Goal: Check status: Check status

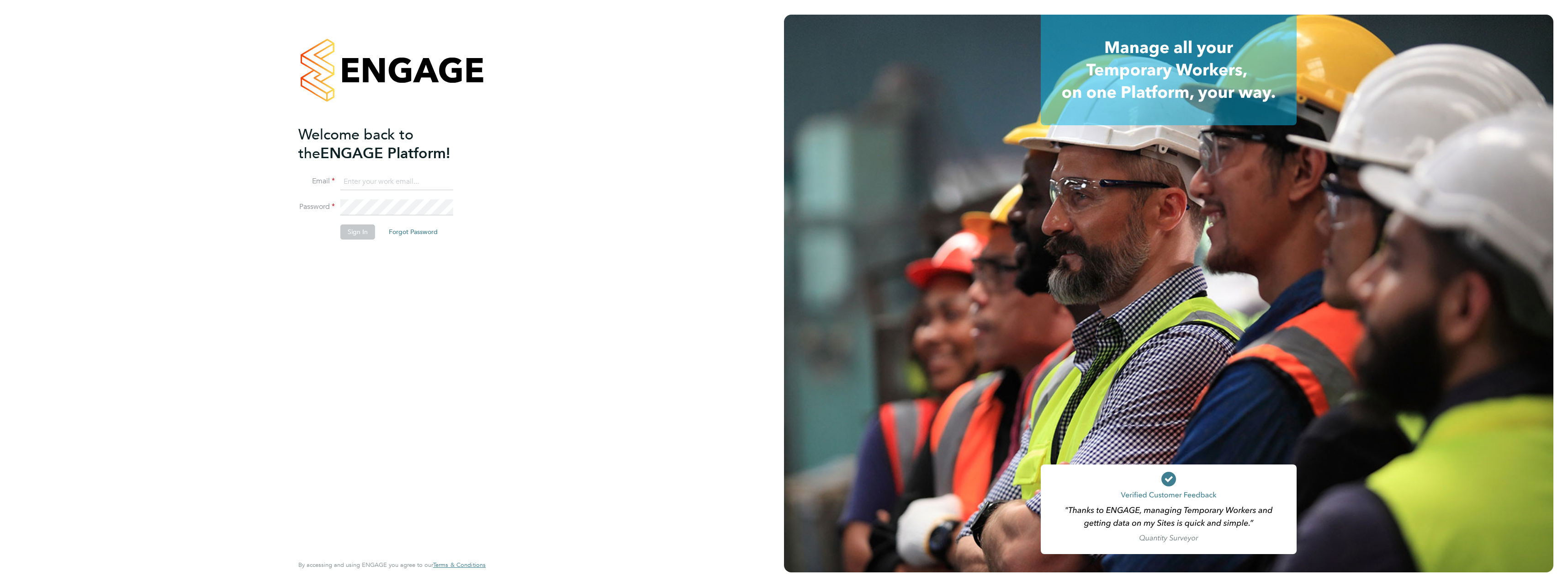
drag, startPoint x: 458, startPoint y: 186, endPoint x: 458, endPoint y: 179, distance: 7.0
click at [458, 182] on li "Email" at bounding box center [387, 186] width 178 height 25
click at [453, 176] on li "Email" at bounding box center [387, 186] width 178 height 25
click at [384, 186] on input at bounding box center [397, 182] width 113 height 17
type input "[PERSON_NAME][EMAIL_ADDRESS][PERSON_NAME][DOMAIN_NAME]"
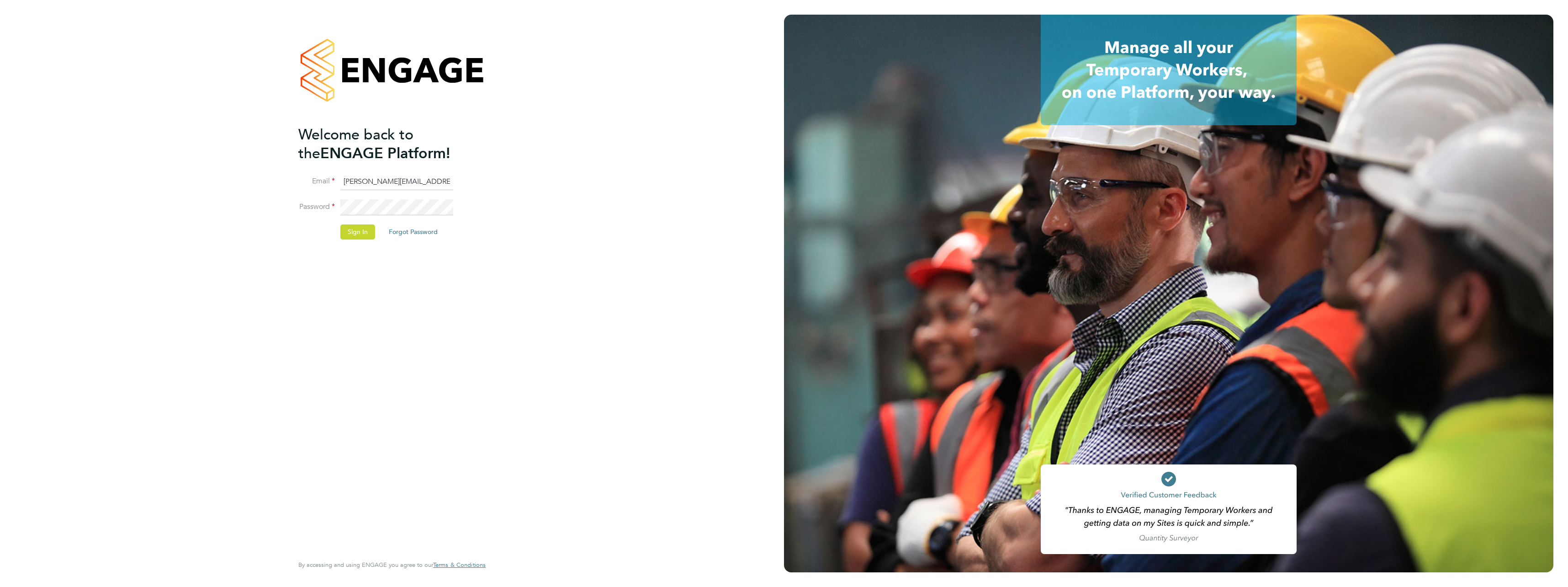
click at [343, 229] on button "Sign In" at bounding box center [358, 232] width 35 height 14
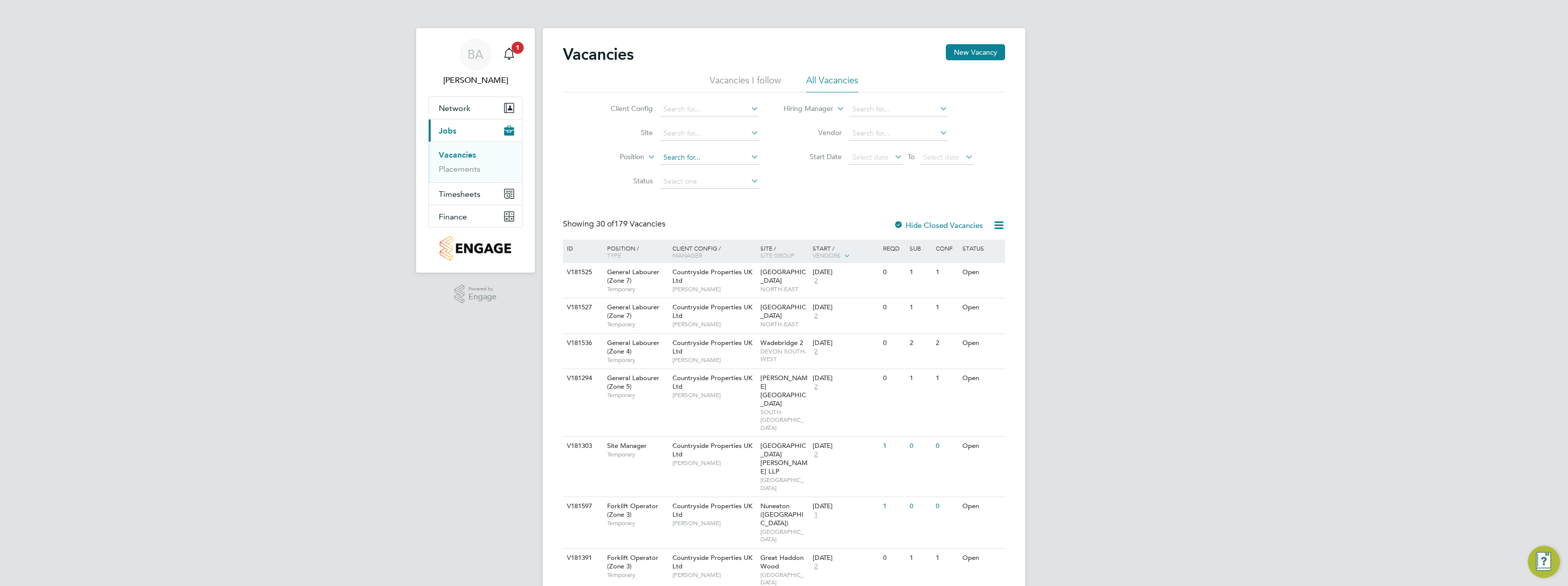
click at [685, 154] on input at bounding box center [709, 158] width 99 height 14
click at [687, 136] on input at bounding box center [709, 133] width 99 height 14
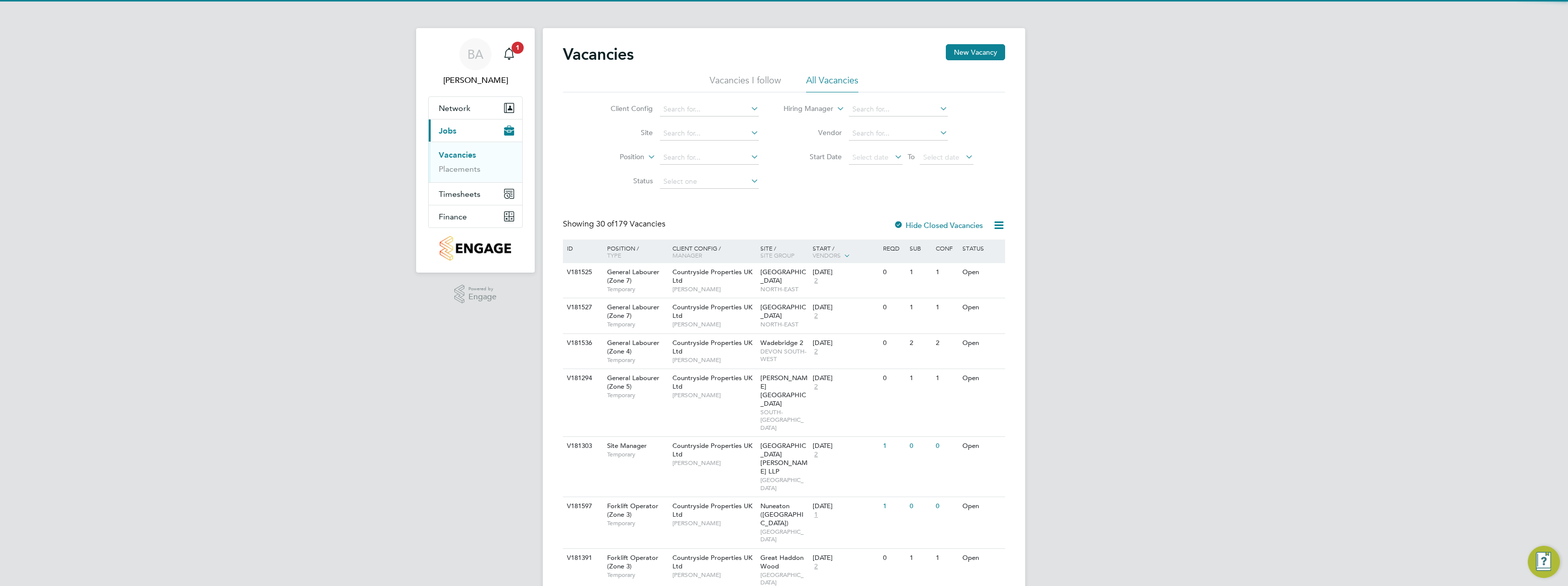
drag, startPoint x: 447, startPoint y: 454, endPoint x: 431, endPoint y: 469, distance: 21.9
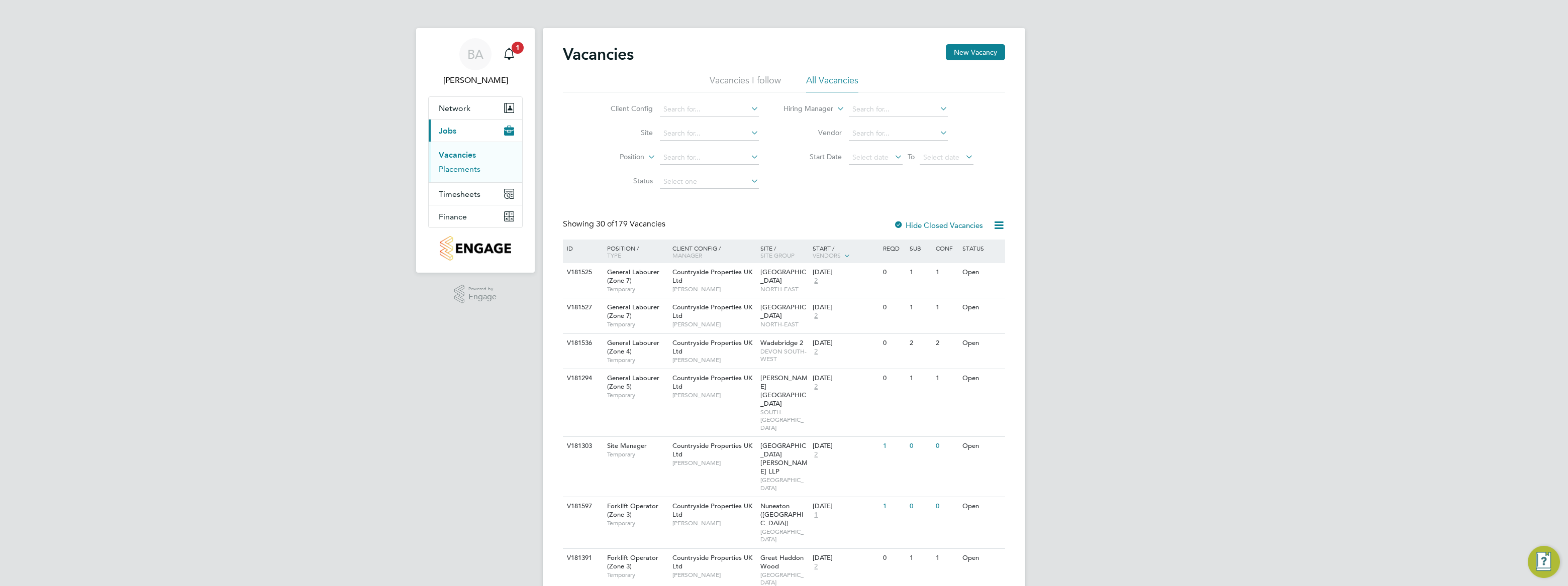
drag, startPoint x: 431, startPoint y: 469, endPoint x: 452, endPoint y: 167, distance: 302.7
click at [452, 167] on link "Placements" at bounding box center [460, 168] width 42 height 10
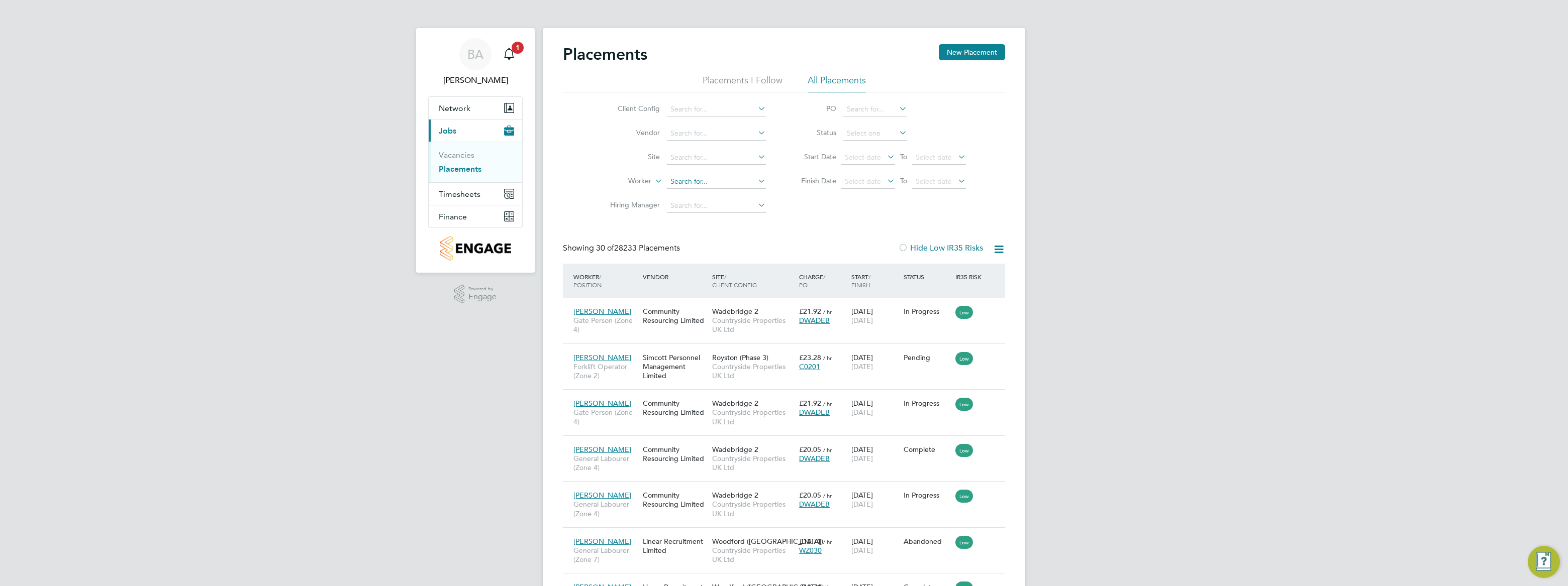
click at [695, 181] on input at bounding box center [716, 181] width 99 height 14
type input "James hump"
click at [707, 175] on input at bounding box center [716, 181] width 99 height 14
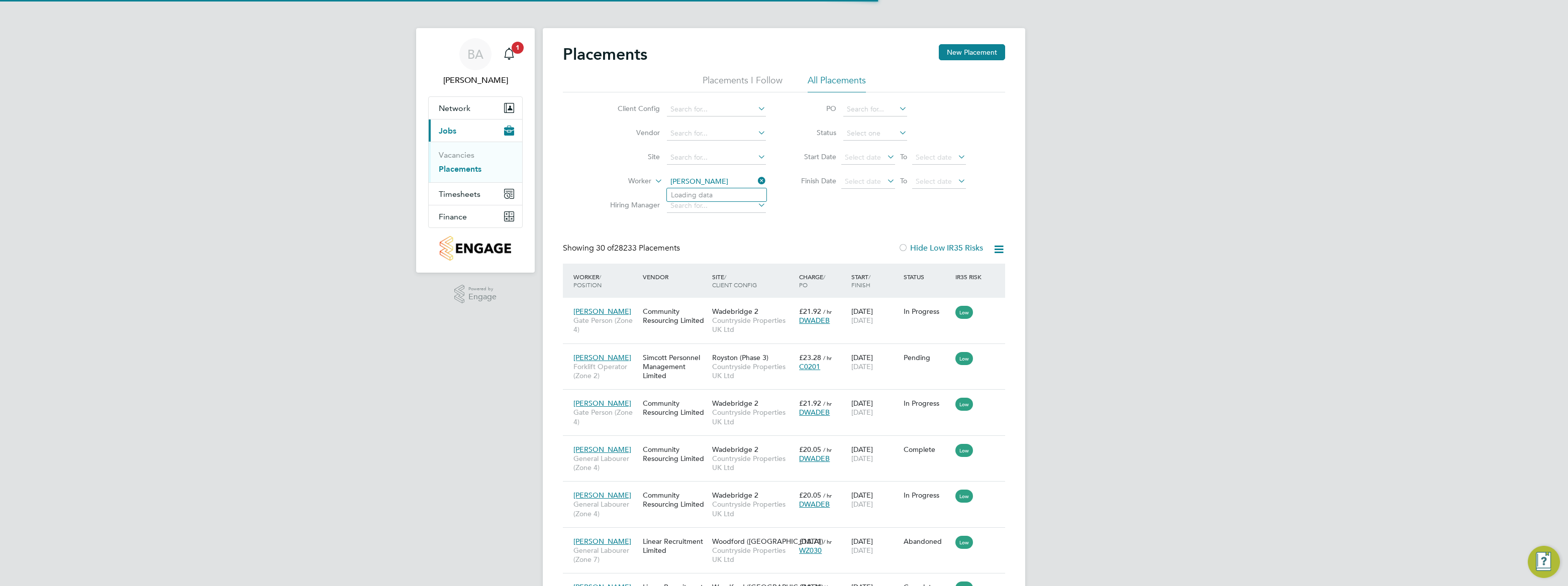
type input "James Smith"
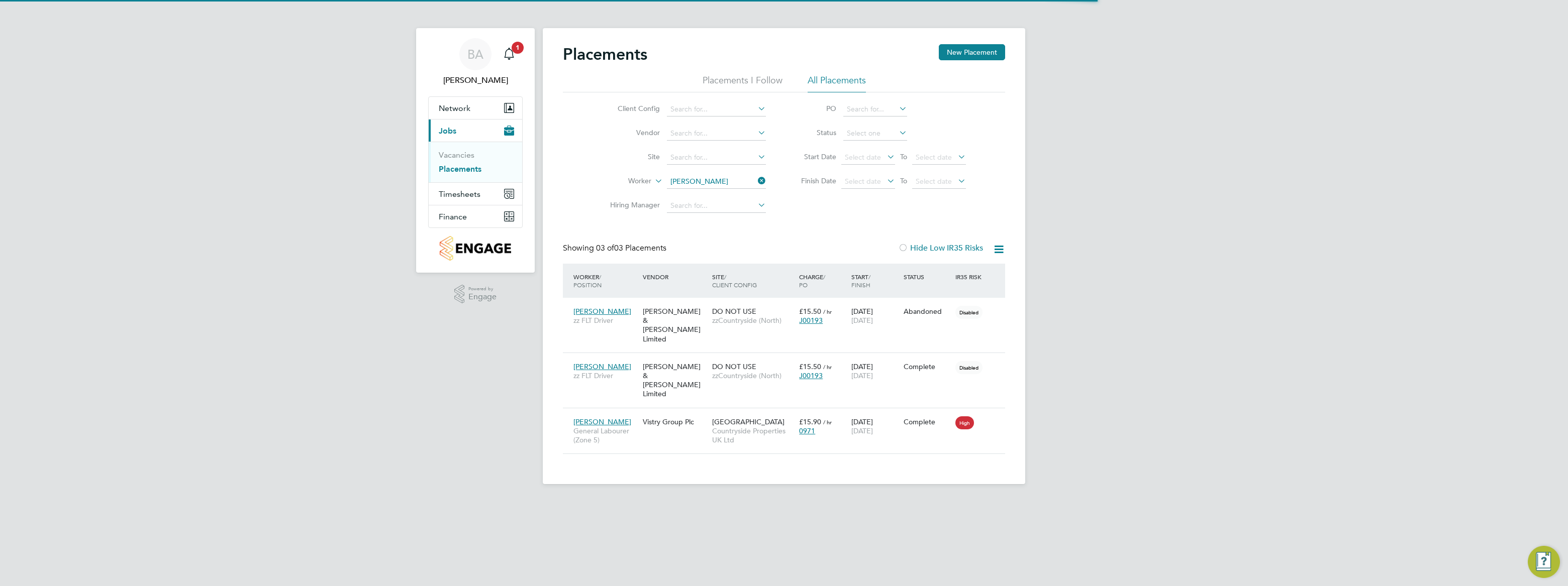
click at [756, 181] on icon at bounding box center [756, 181] width 0 height 14
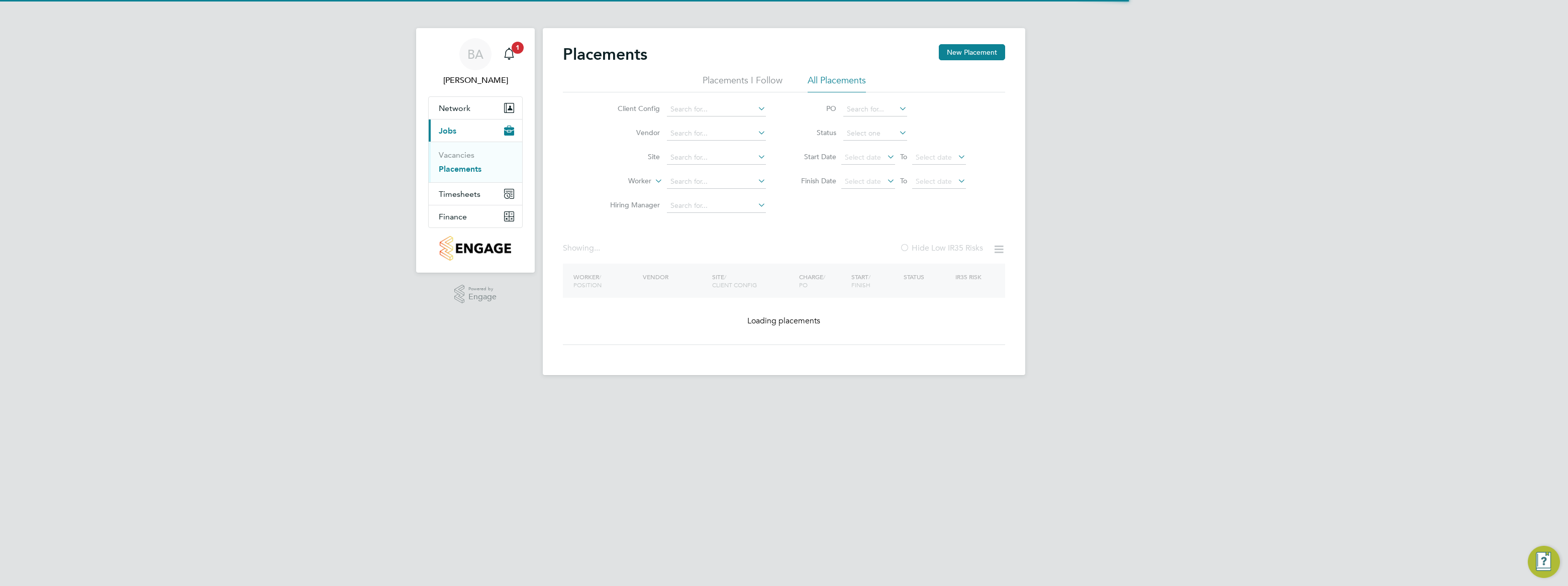
click at [711, 167] on li "Site" at bounding box center [684, 158] width 189 height 24
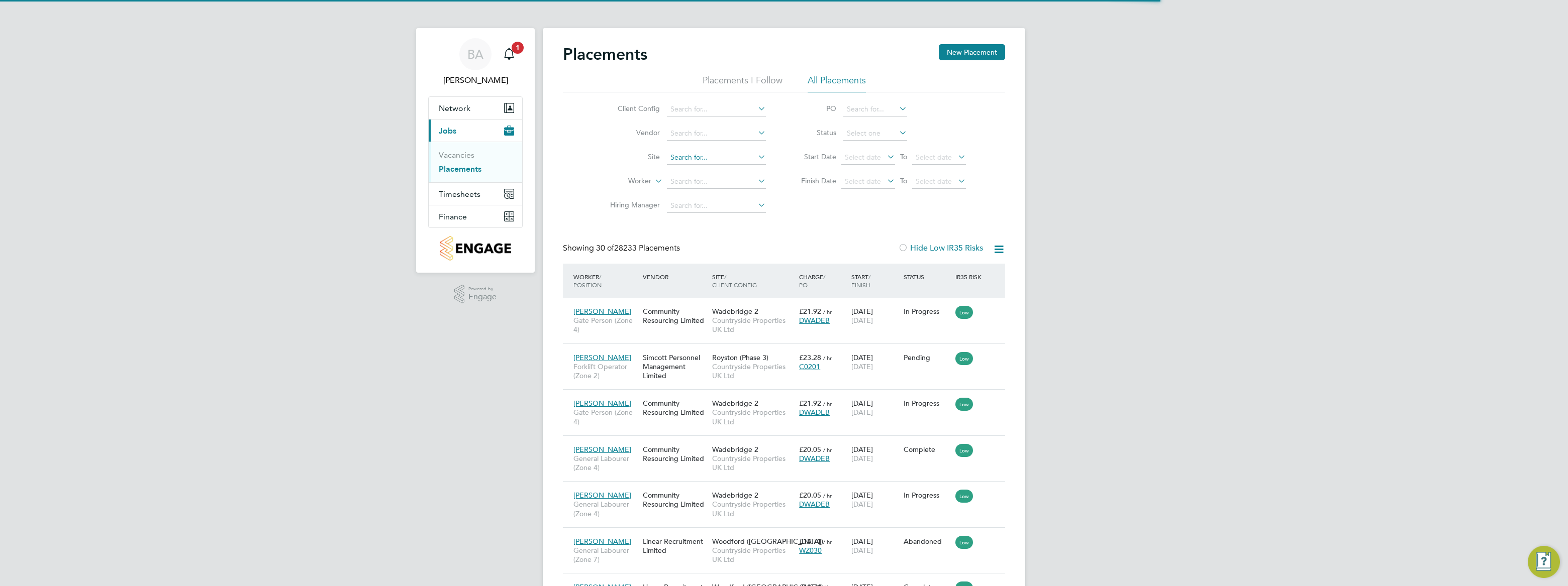
click at [716, 160] on input at bounding box center [716, 158] width 99 height 14
drag, startPoint x: 839, startPoint y: 229, endPoint x: 739, endPoint y: 211, distance: 101.6
click at [731, 211] on input at bounding box center [716, 206] width 99 height 14
type input "david"
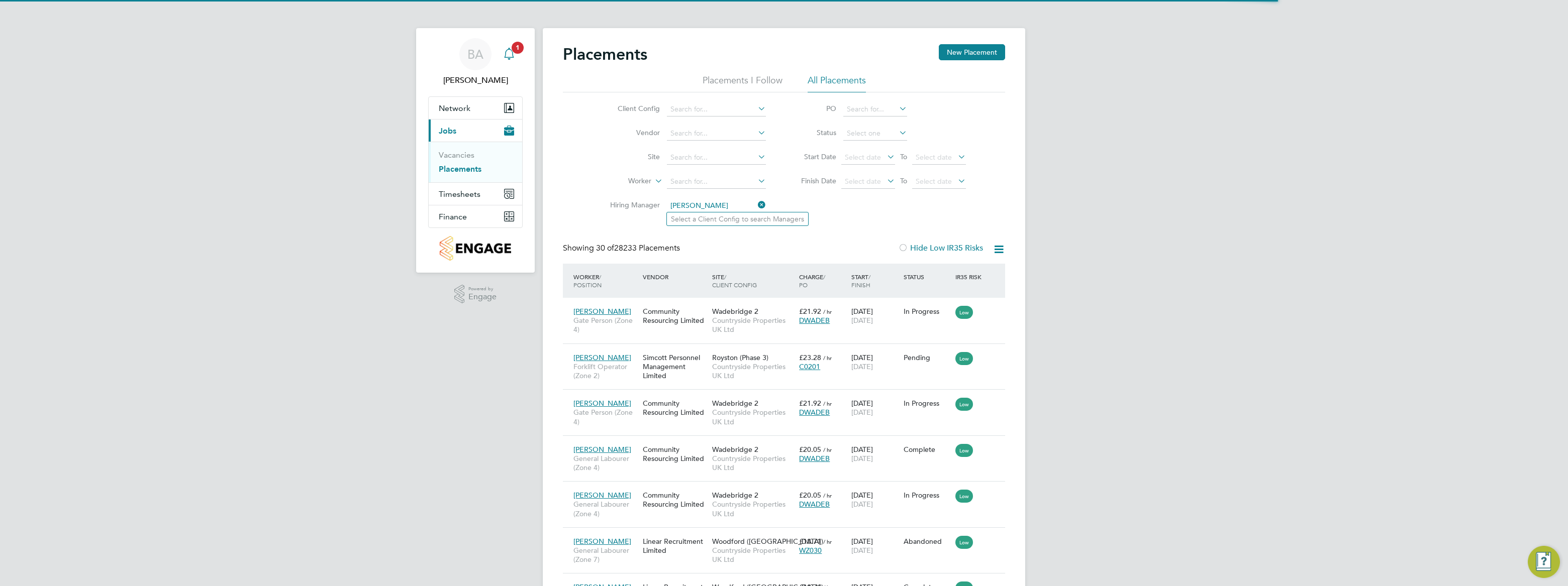
click at [519, 51] on span "1" at bounding box center [517, 48] width 12 height 12
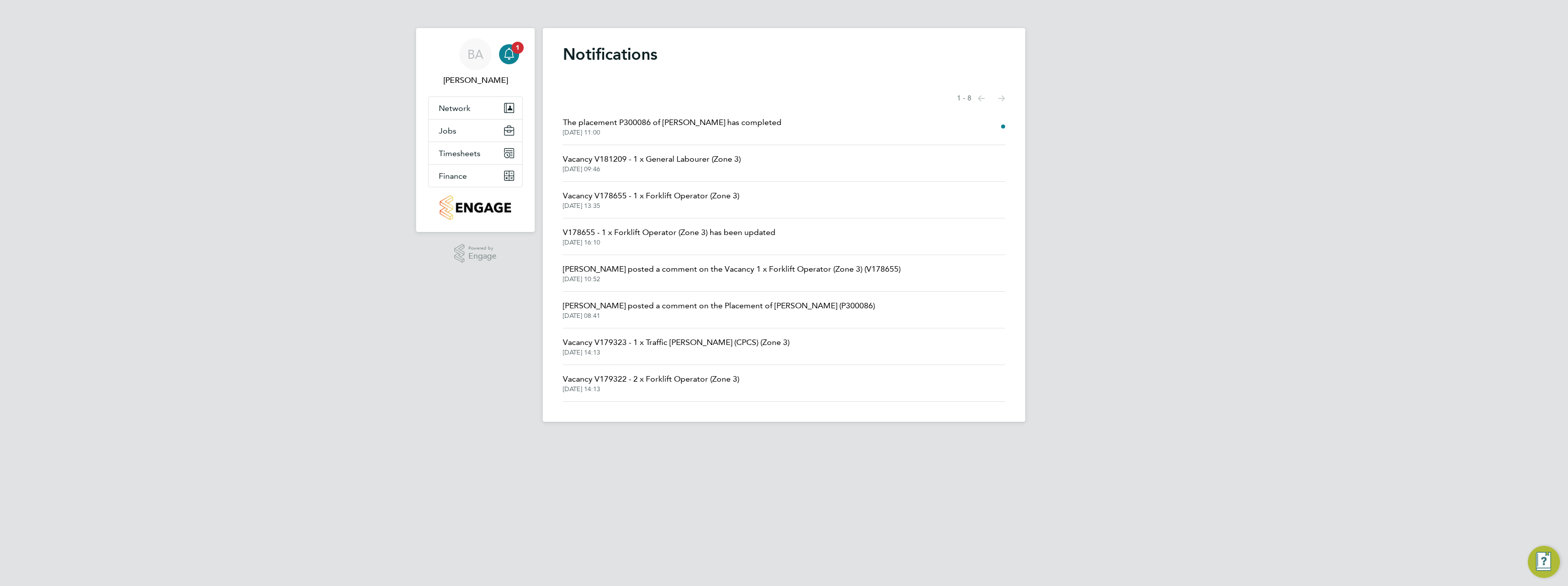
click at [731, 119] on span "The placement P300086 of James Humphreys has completed" at bounding box center [672, 123] width 219 height 12
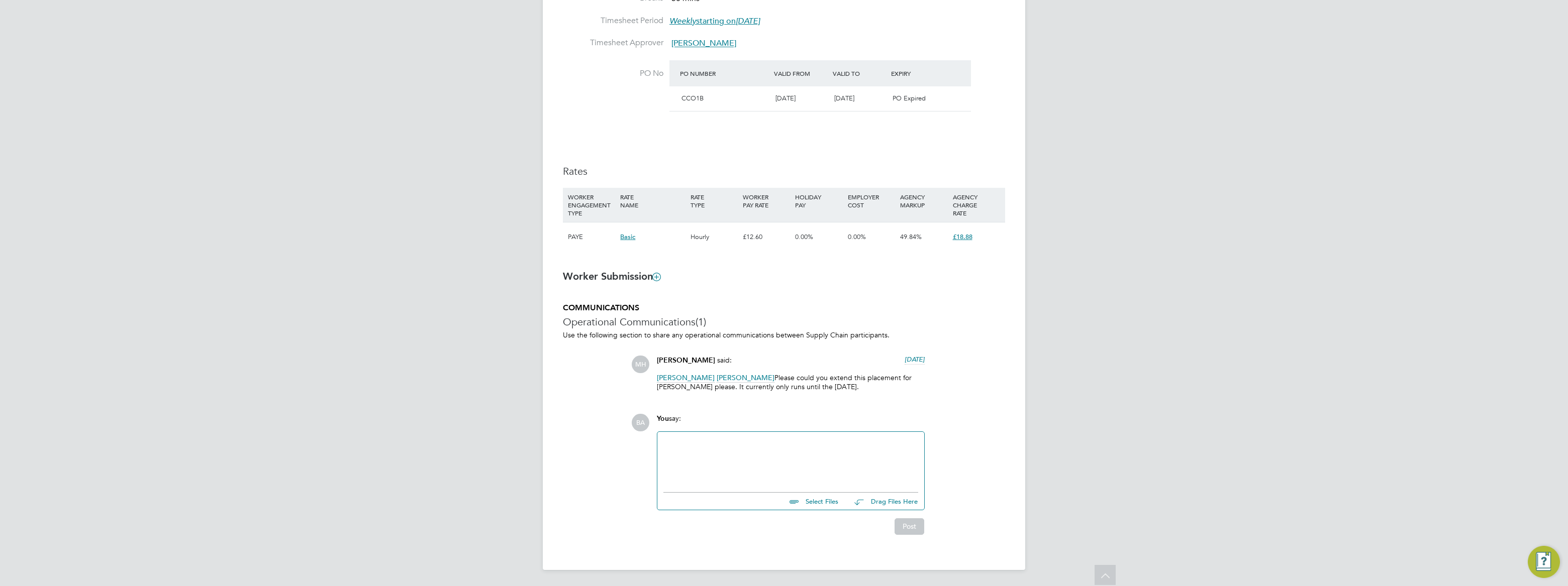
drag, startPoint x: 811, startPoint y: 392, endPoint x: 839, endPoint y: 368, distance: 36.9
click at [839, 368] on div "Michael Hallam said: 23 days ago Craig Milner Bobby Aujla Please could you exte…" at bounding box center [791, 378] width 278 height 44
drag, startPoint x: 839, startPoint y: 368, endPoint x: 872, endPoint y: 392, distance: 40.8
click at [872, 395] on div "Craig Milner Bobby Aujla Please could you extend this placement for James pleas…" at bounding box center [791, 385] width 268 height 25
